Goal: Communication & Community: Answer question/provide support

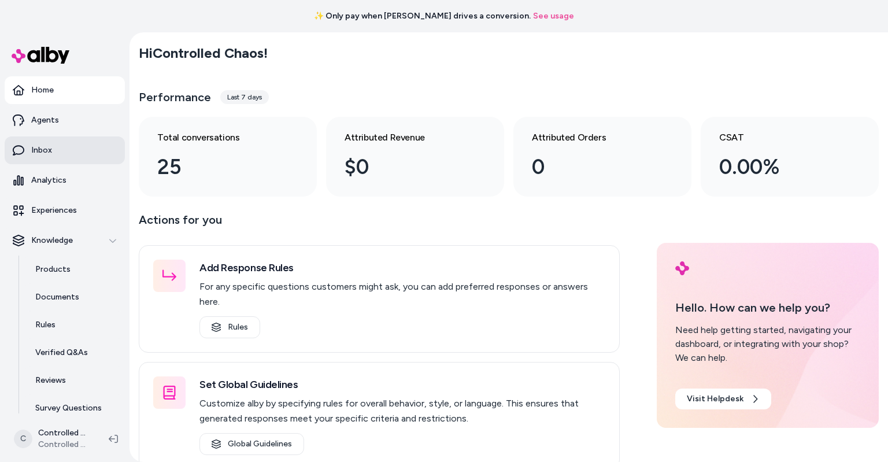
click at [40, 158] on link "Inbox" at bounding box center [65, 150] width 120 height 28
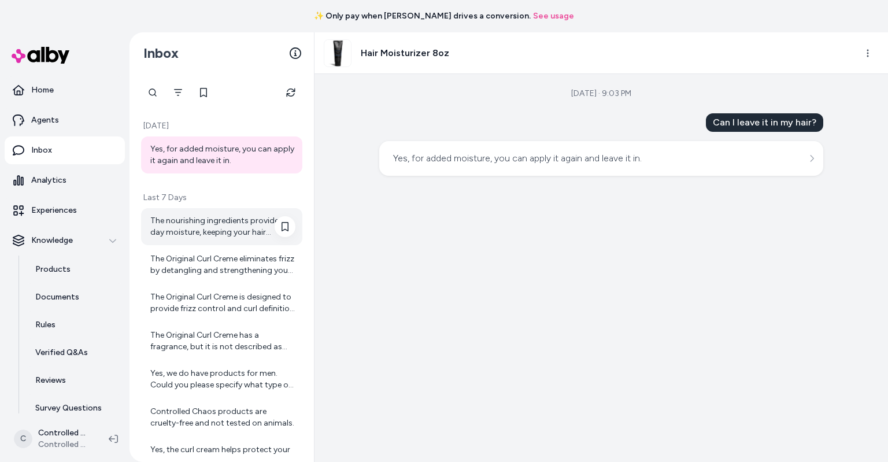
click at [194, 221] on div "The nourishing ingredients provide all-day moisture, keeping your hair hydrated…" at bounding box center [222, 226] width 145 height 23
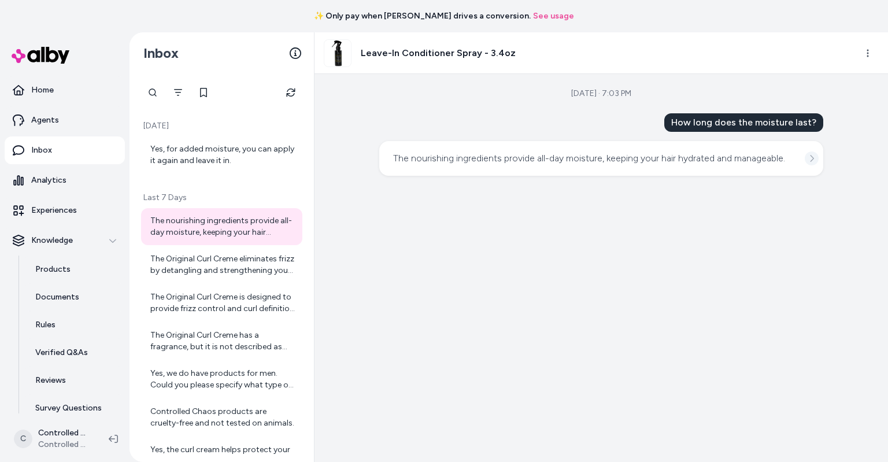
click at [811, 162] on icon "See more" at bounding box center [811, 158] width 3 height 7
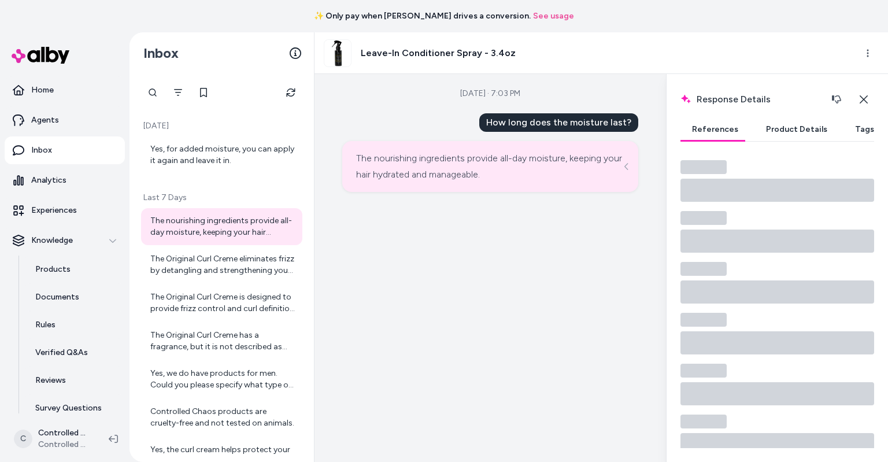
click at [795, 131] on button "Product Details" at bounding box center [796, 129] width 84 height 23
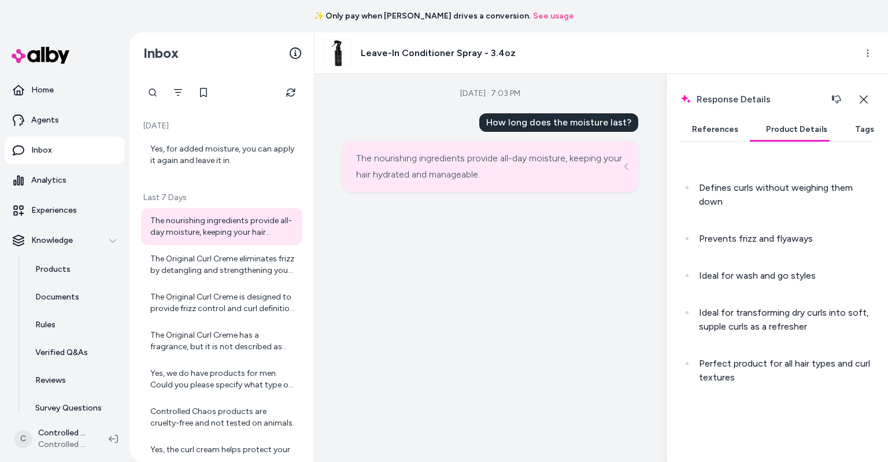
scroll to position [541, 0]
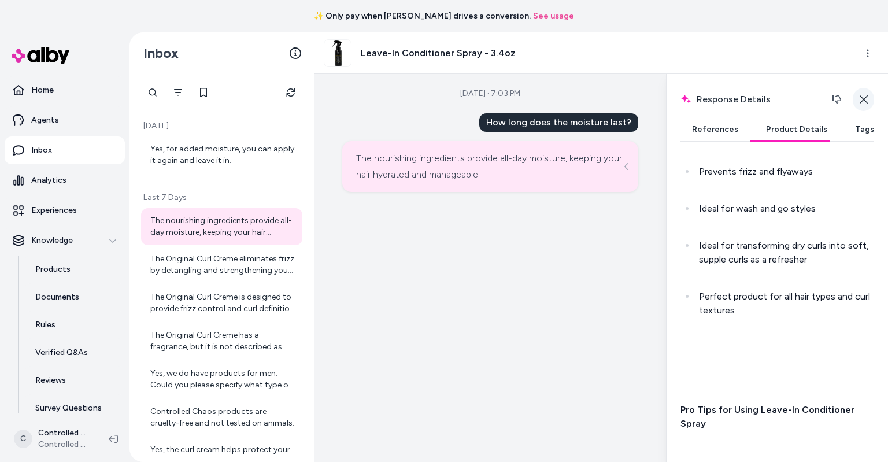
click at [863, 102] on icon "button" at bounding box center [863, 99] width 9 height 9
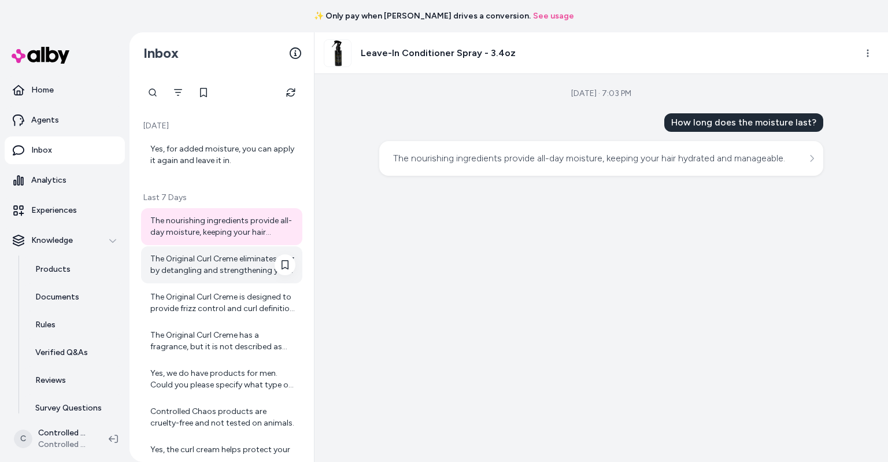
click at [225, 262] on div "The Original Curl Creme eliminates frizz by detangling and strengthening your c…" at bounding box center [222, 264] width 145 height 23
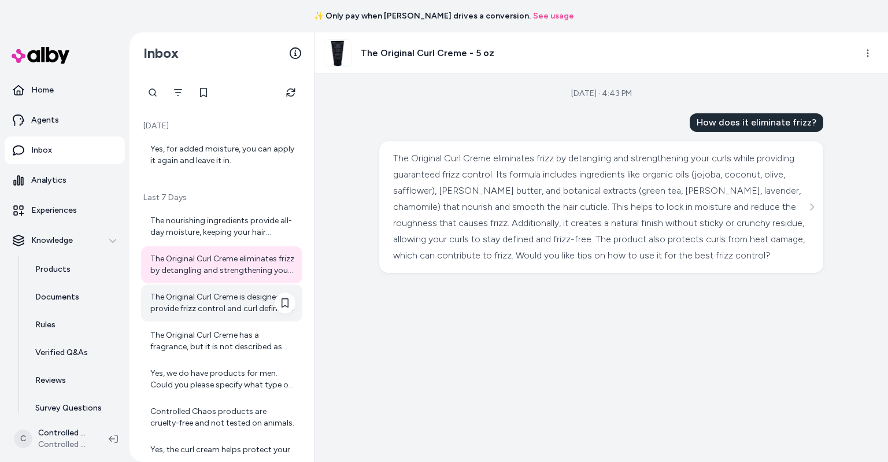
click at [220, 296] on div "The Original Curl Creme is designed to provide frizz control and curl definitio…" at bounding box center [222, 302] width 145 height 23
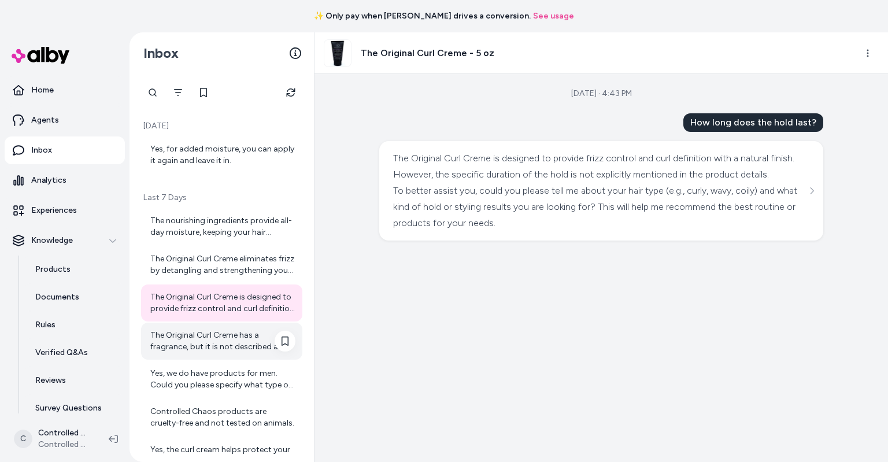
click at [214, 340] on div "The Original Curl Creme has a fragrance, but it is not described as strong or o…" at bounding box center [222, 340] width 145 height 23
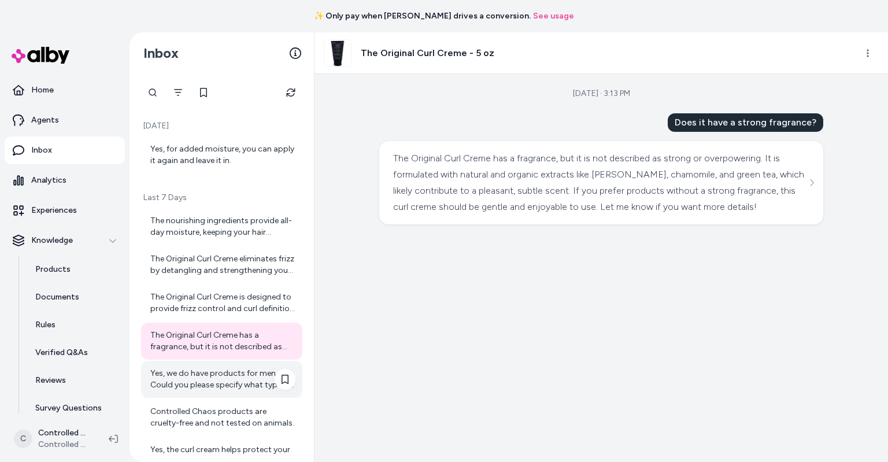
click at [220, 389] on div "Yes, we do have products for men. Could you please specify what type of hair ca…" at bounding box center [222, 379] width 145 height 23
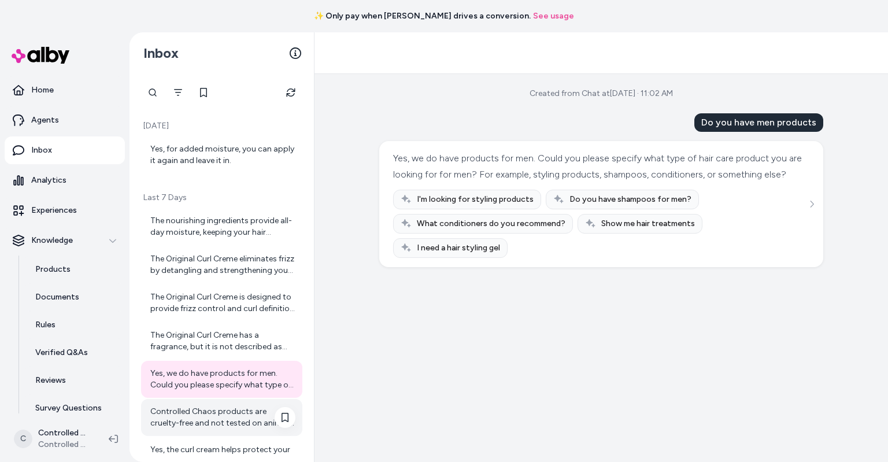
click at [223, 415] on div "Controlled Chaos products are cruelty-free and not tested on animals." at bounding box center [222, 417] width 145 height 23
